Goal: Transaction & Acquisition: Purchase product/service

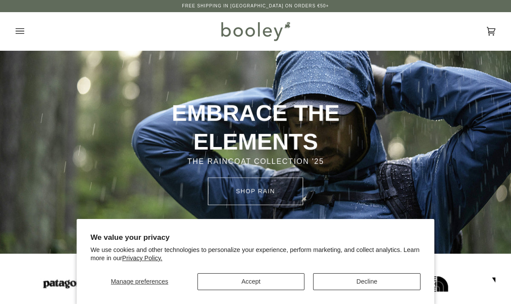
click at [269, 280] on button "Accept" at bounding box center [251, 281] width 107 height 17
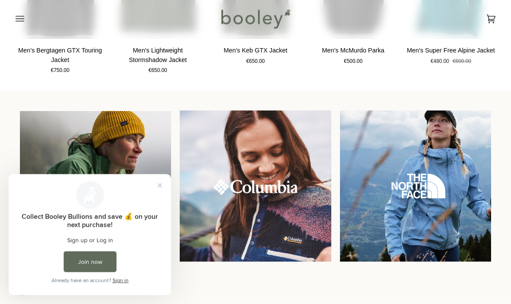
scroll to position [621, 0]
click at [162, 183] on button "Close prompt" at bounding box center [160, 186] width 16 height 16
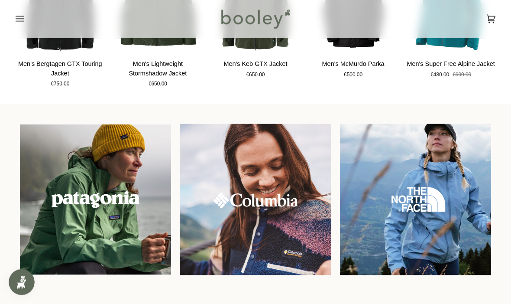
scroll to position [533, 0]
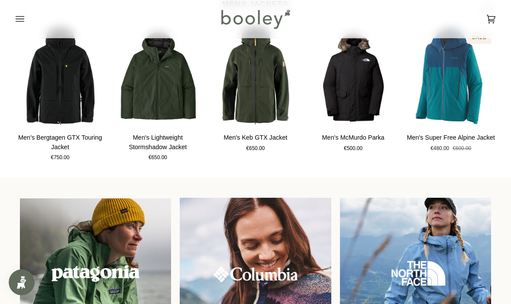
click at [23, 21] on icon "Open menu" at bounding box center [20, 19] width 9 height 13
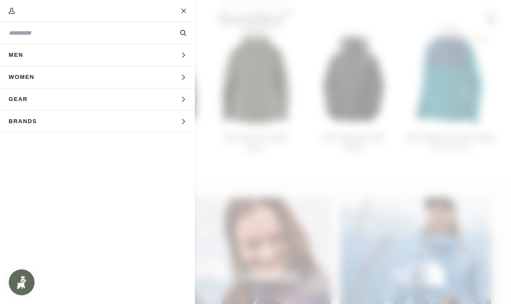
click at [104, 34] on input "Search our store" at bounding box center [83, 33] width 149 height 9
click at [73, 36] on input "Search our store" at bounding box center [83, 33] width 149 height 9
paste input "**********"
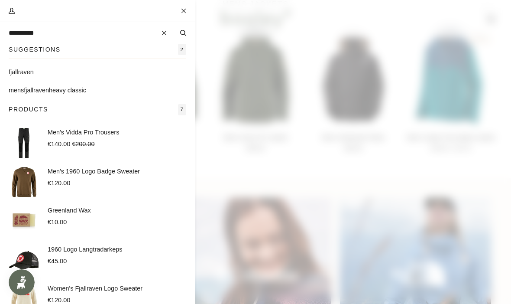
type input "**********"
click at [183, 33] on button "Search" at bounding box center [183, 33] width 23 height 10
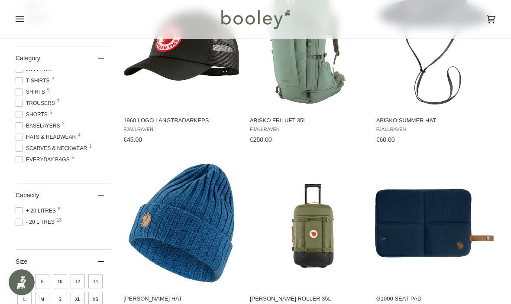
scroll to position [80, 0]
click at [19, 93] on span at bounding box center [19, 91] width 7 height 7
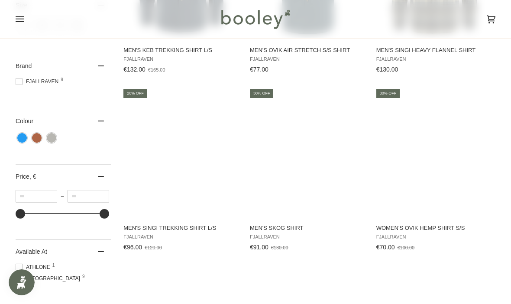
scroll to position [510, 0]
